Goal: Information Seeking & Learning: Learn about a topic

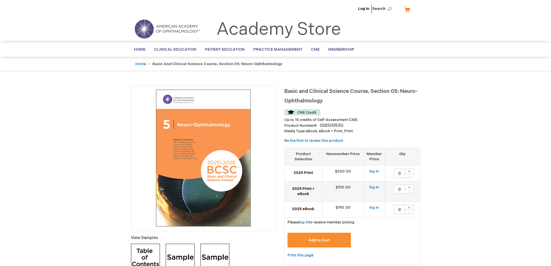
click at [286, 90] on span "Basic and Clinical Science Course, Section 05: Neuro-Ophthalmology" at bounding box center [350, 96] width 133 height 16
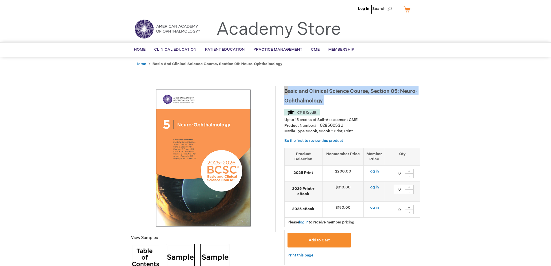
click at [286, 90] on span "Basic and Clinical Science Course, Section 05: Neuro-Ophthalmology" at bounding box center [350, 96] width 133 height 16
copy div "Basic and Clinical Science Course, Section 05: Neuro-Ophthalmology"
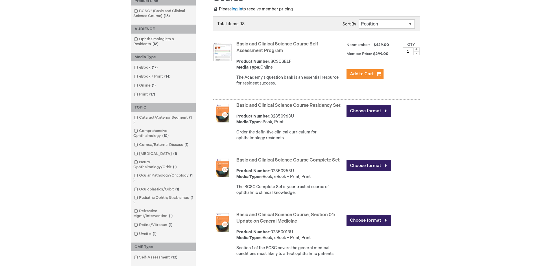
scroll to position [116, 0]
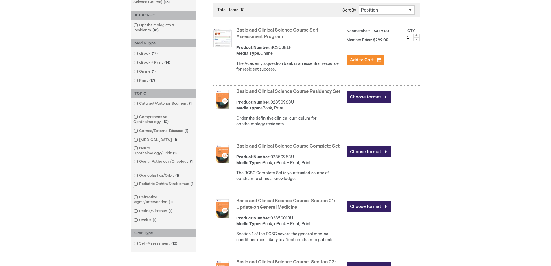
click at [258, 149] on link "Basic and Clinical Science Course Complete Set" at bounding box center [287, 146] width 103 height 5
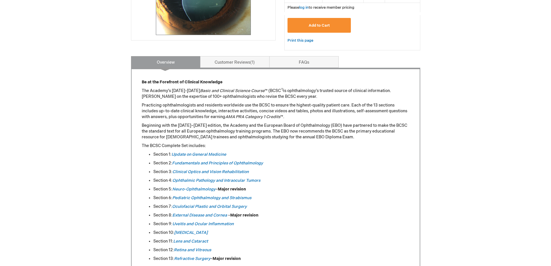
scroll to position [203, 0]
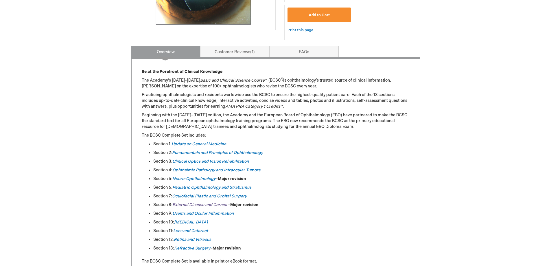
click at [218, 205] on em "External Disease and Cornea" at bounding box center [199, 204] width 55 height 5
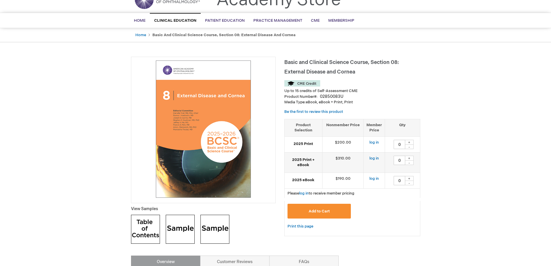
scroll to position [29, 0]
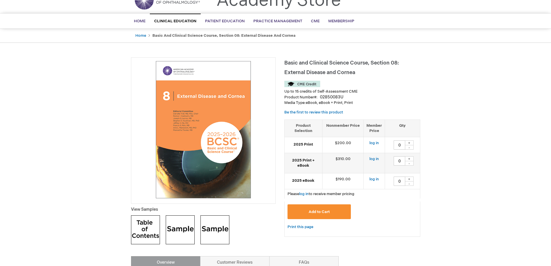
click at [286, 62] on span "Basic and Clinical Science Course, Section 08: External Disease and Cornea" at bounding box center [341, 68] width 115 height 16
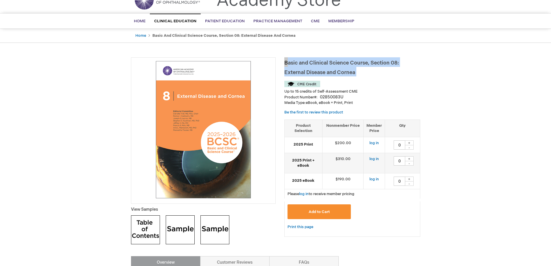
click at [286, 62] on span "Basic and Clinical Science Course, Section 08: External Disease and Cornea" at bounding box center [341, 68] width 115 height 16
copy div "Basic and Clinical Science Course, Section 08: External Disease and Cornea"
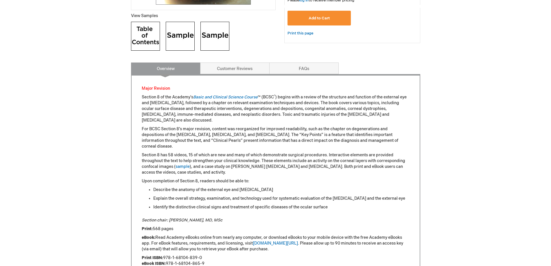
scroll to position [203, 0]
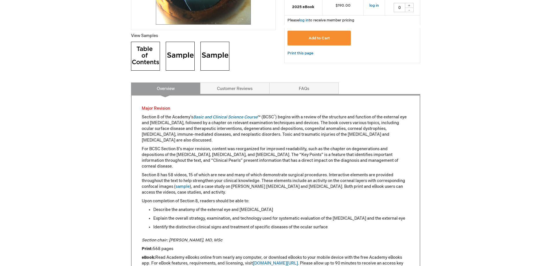
click at [139, 62] on img at bounding box center [145, 56] width 29 height 29
